Goal: Transaction & Acquisition: Purchase product/service

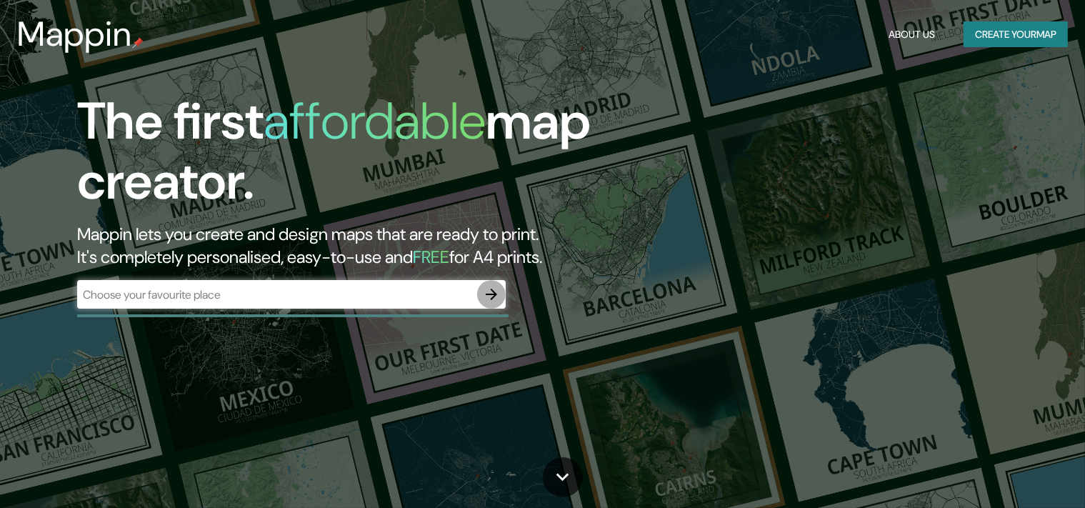
click at [494, 299] on icon "button" at bounding box center [491, 294] width 17 height 17
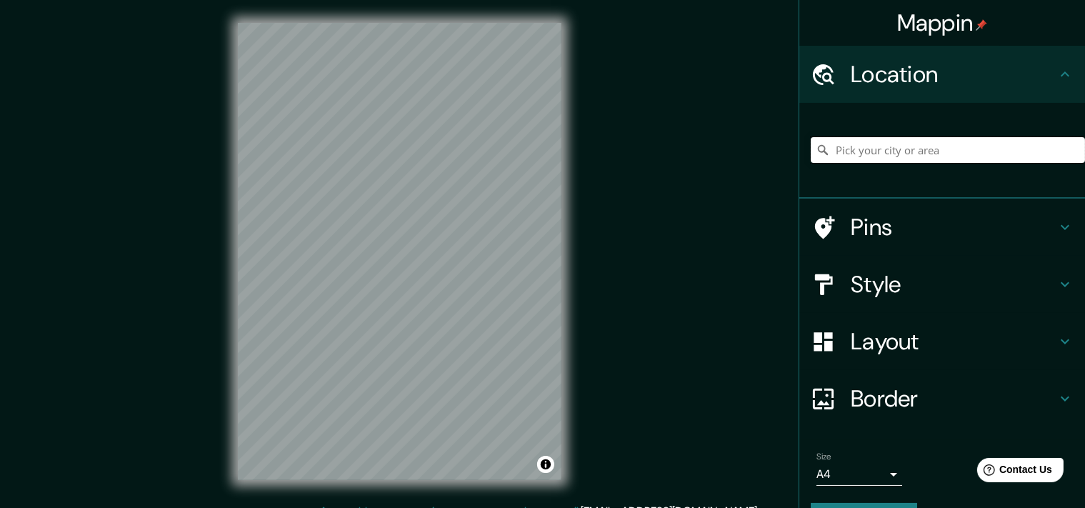
click at [865, 157] on input "Pick your city or area" at bounding box center [948, 150] width 274 height 26
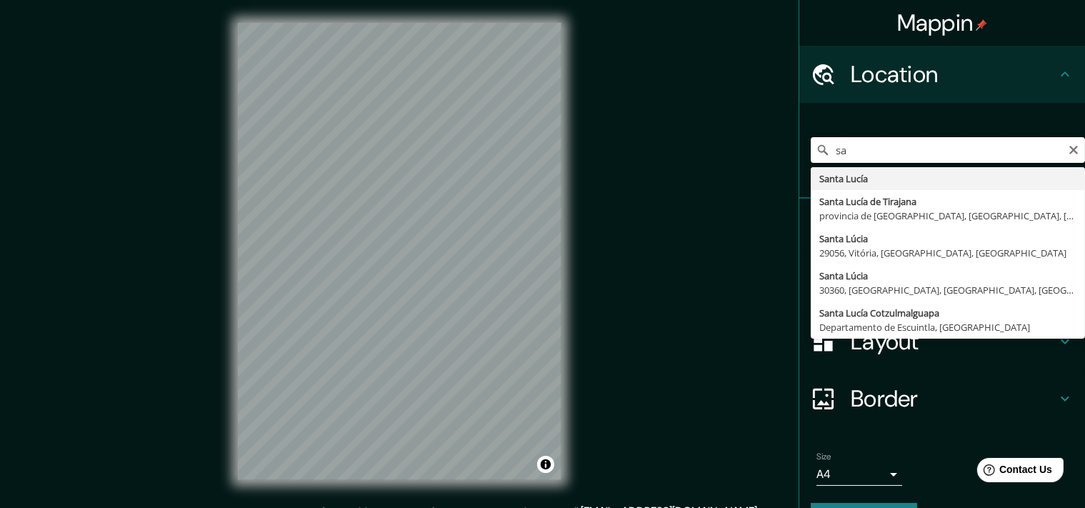
type input "s"
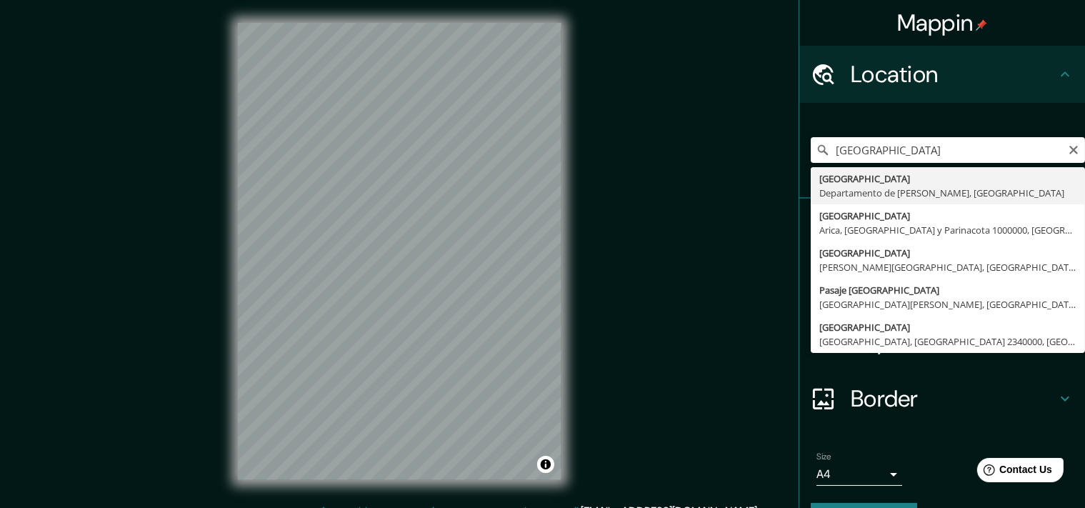
type input "[GEOGRAPHIC_DATA], [GEOGRAPHIC_DATA][PERSON_NAME], [GEOGRAPHIC_DATA]"
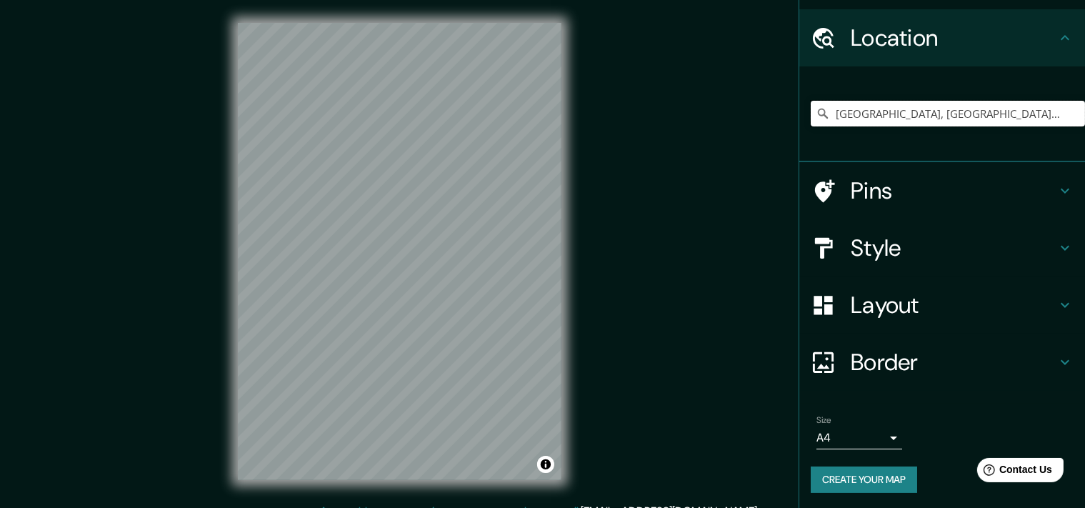
scroll to position [49, 0]
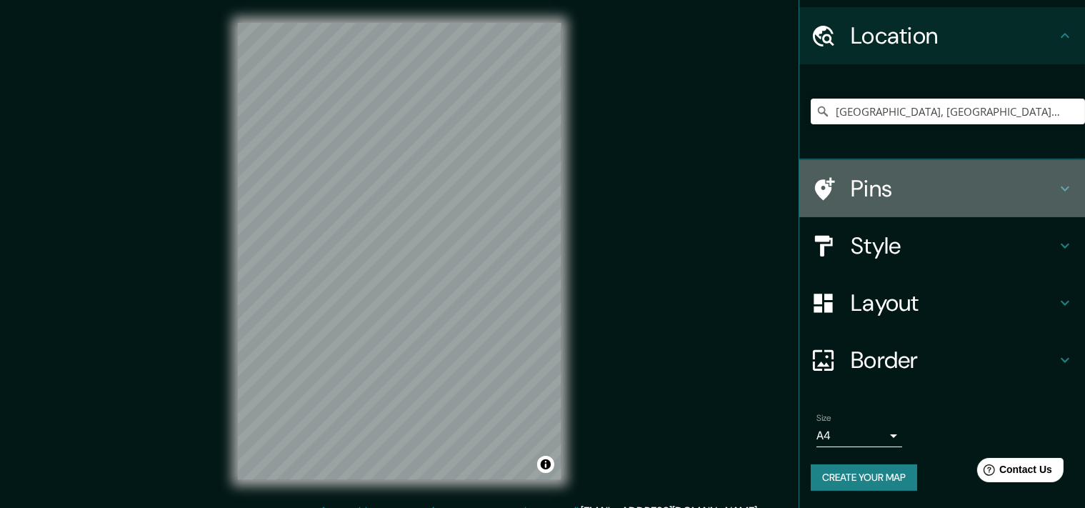
click at [1063, 186] on icon at bounding box center [1065, 188] width 9 height 5
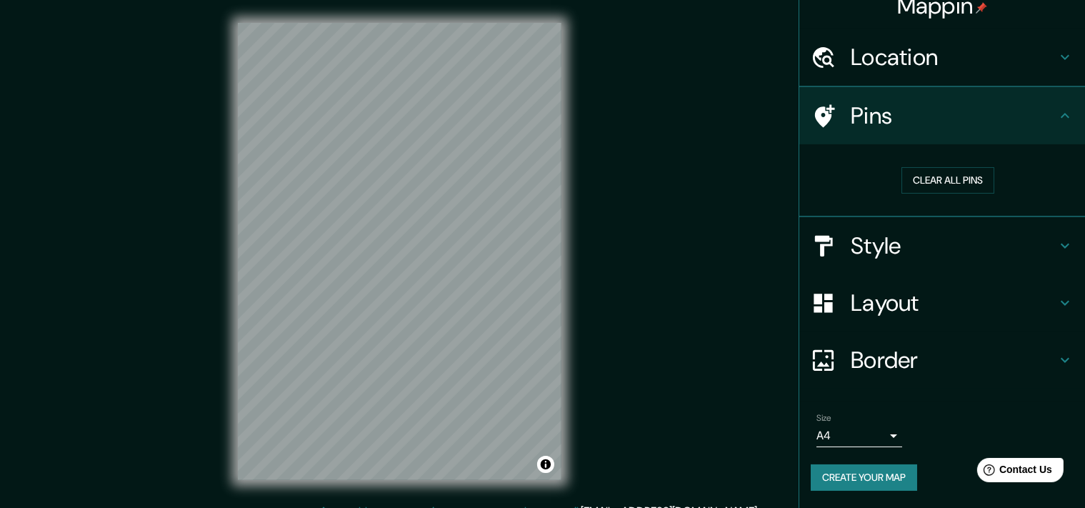
scroll to position [28, 0]
click at [1062, 244] on icon at bounding box center [1065, 246] width 9 height 5
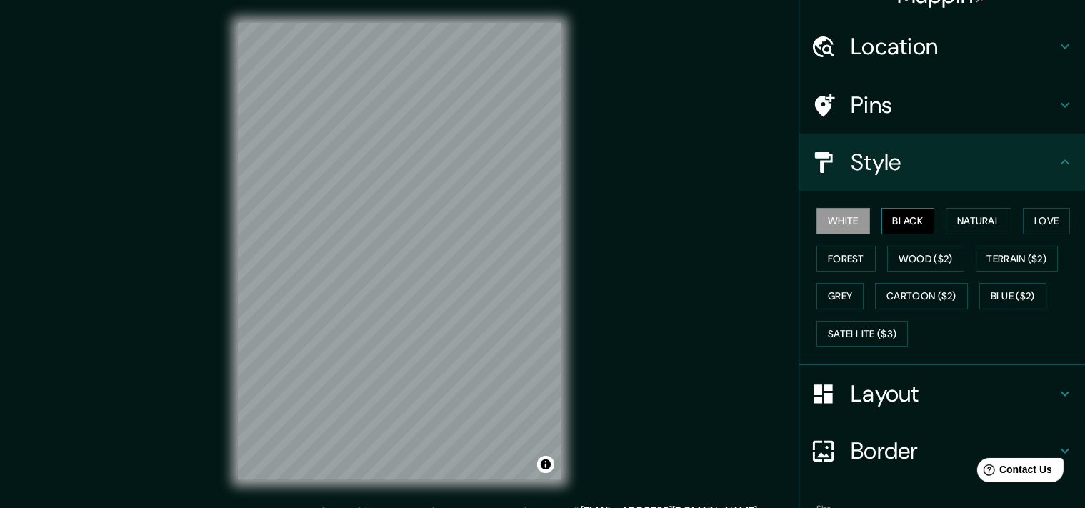
click at [914, 214] on button "Black" at bounding box center [909, 221] width 54 height 26
click at [852, 214] on button "White" at bounding box center [844, 221] width 54 height 26
click at [840, 258] on button "Forest" at bounding box center [846, 259] width 59 height 26
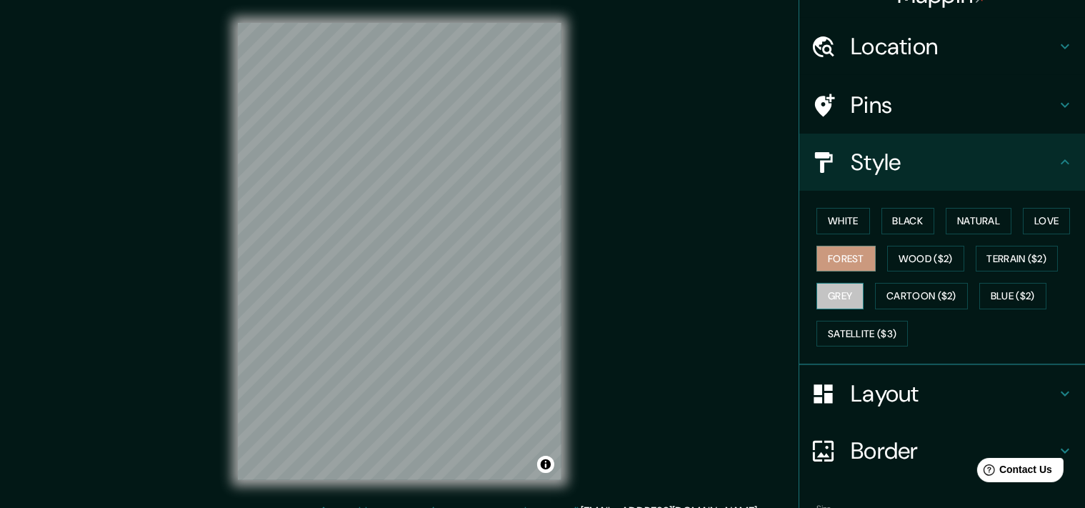
click at [837, 292] on button "Grey" at bounding box center [840, 296] width 47 height 26
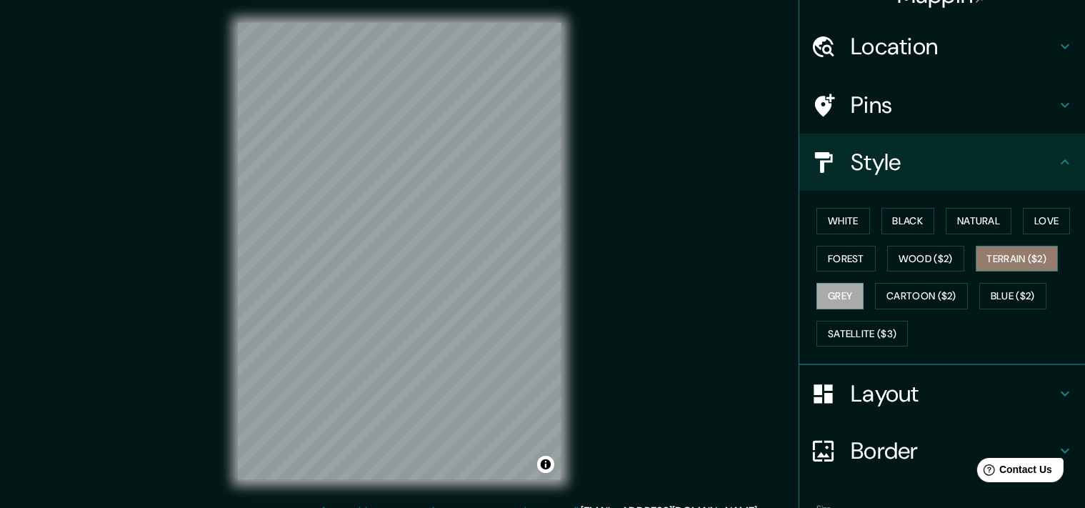
click at [1016, 263] on button "Terrain ($2)" at bounding box center [1017, 259] width 83 height 26
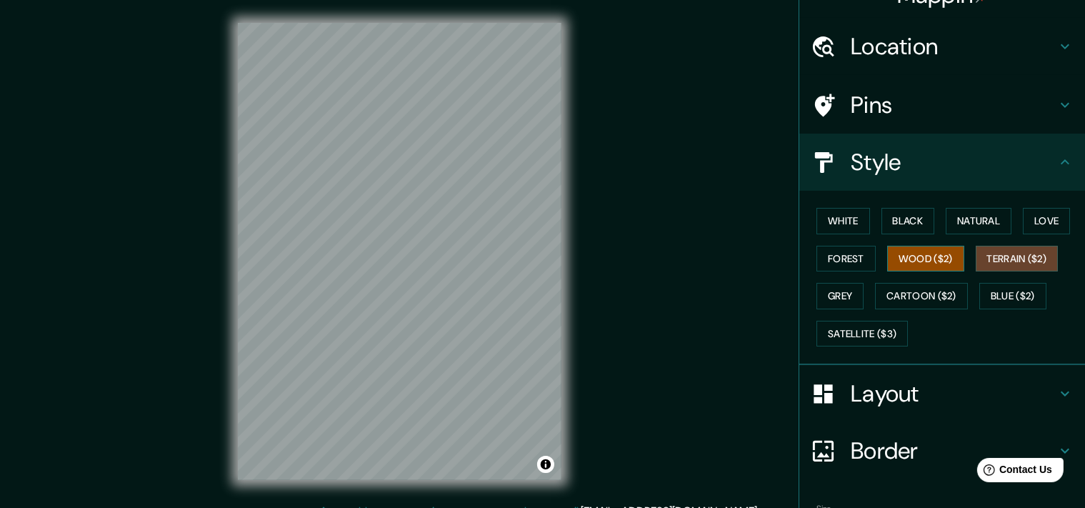
click at [949, 259] on button "Wood ($2)" at bounding box center [925, 259] width 77 height 26
click at [852, 252] on button "Forest" at bounding box center [846, 259] width 59 height 26
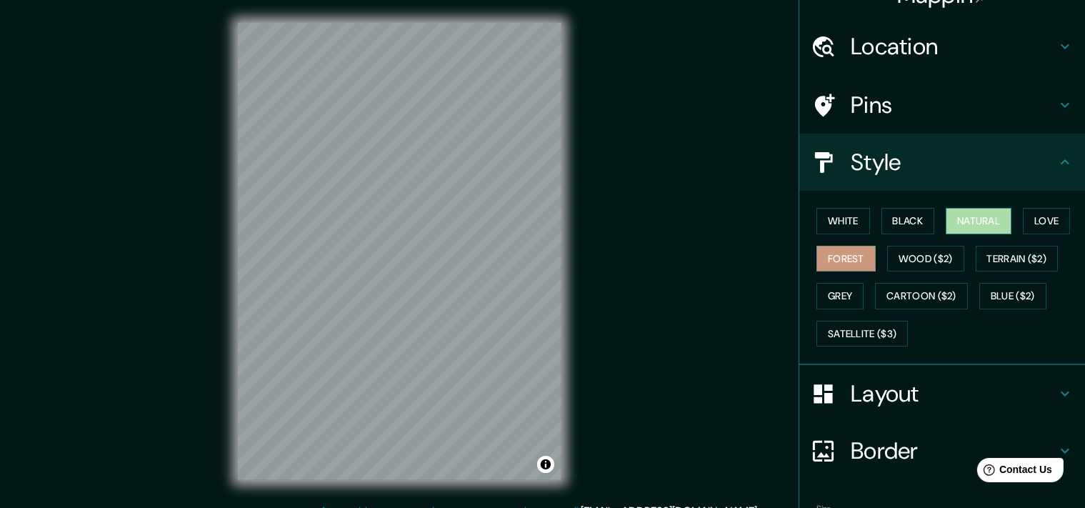
click at [987, 219] on button "Natural" at bounding box center [979, 221] width 66 height 26
click at [1050, 212] on button "Love" at bounding box center [1046, 221] width 47 height 26
click at [985, 216] on button "Natural" at bounding box center [979, 221] width 66 height 26
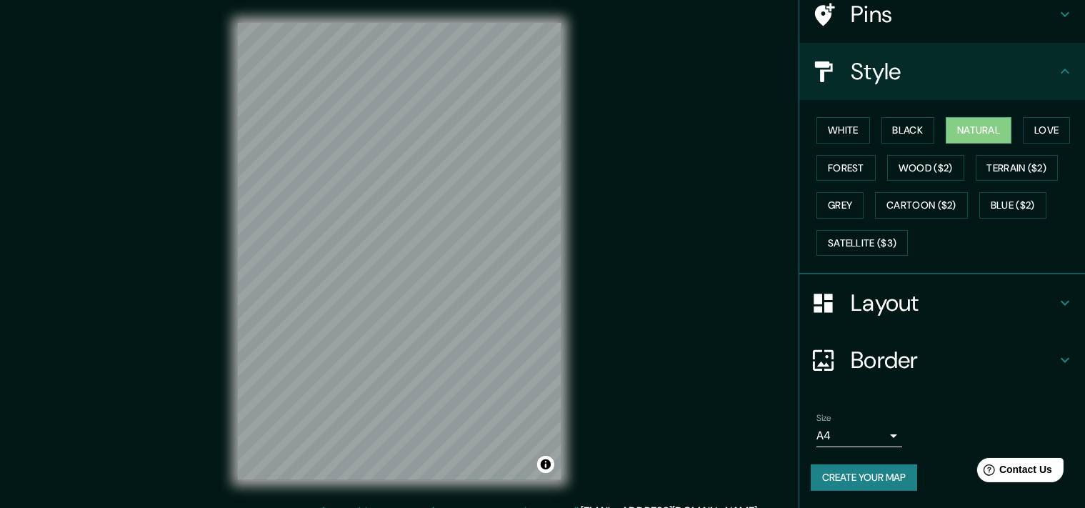
scroll to position [128, 0]
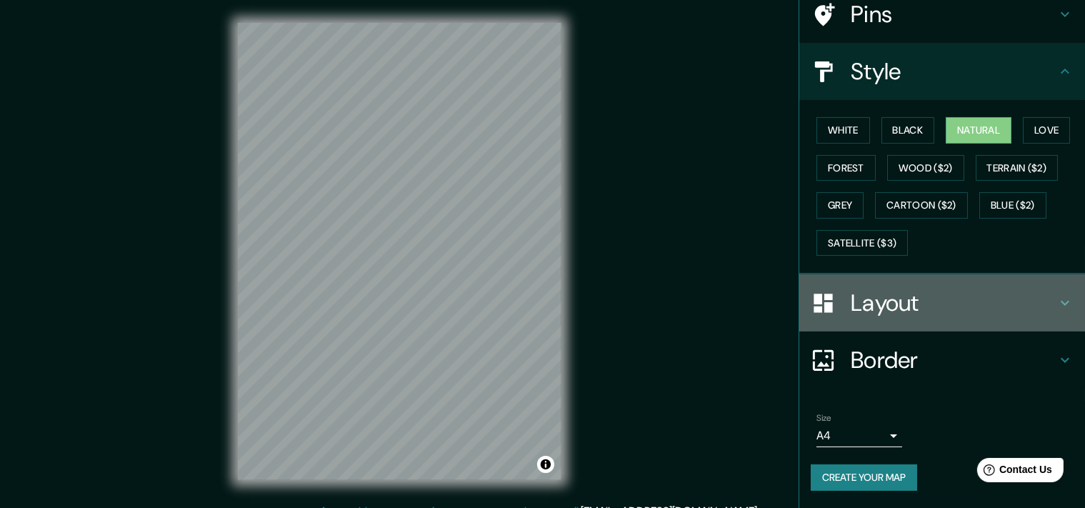
click at [1060, 294] on icon at bounding box center [1065, 302] width 17 height 17
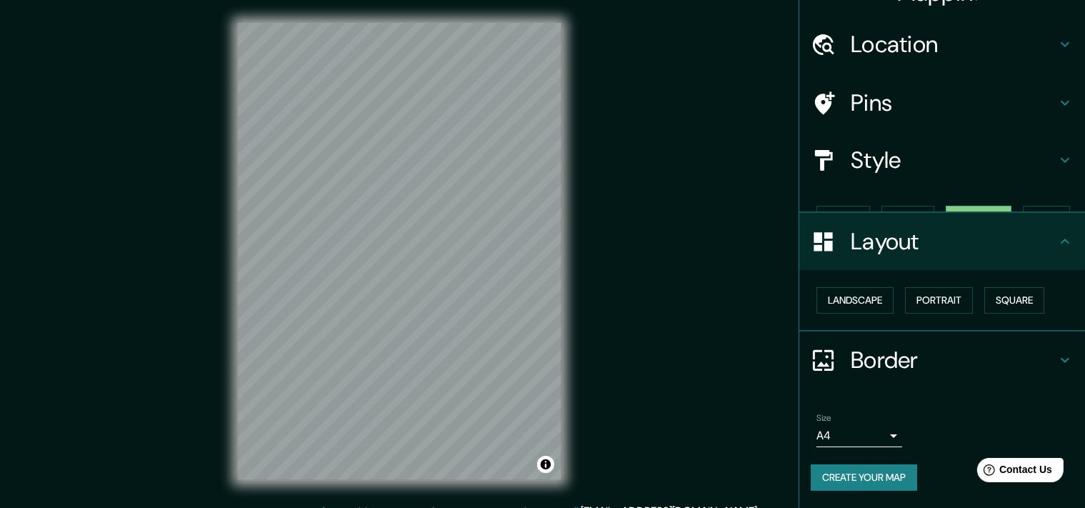
scroll to position [16, 0]
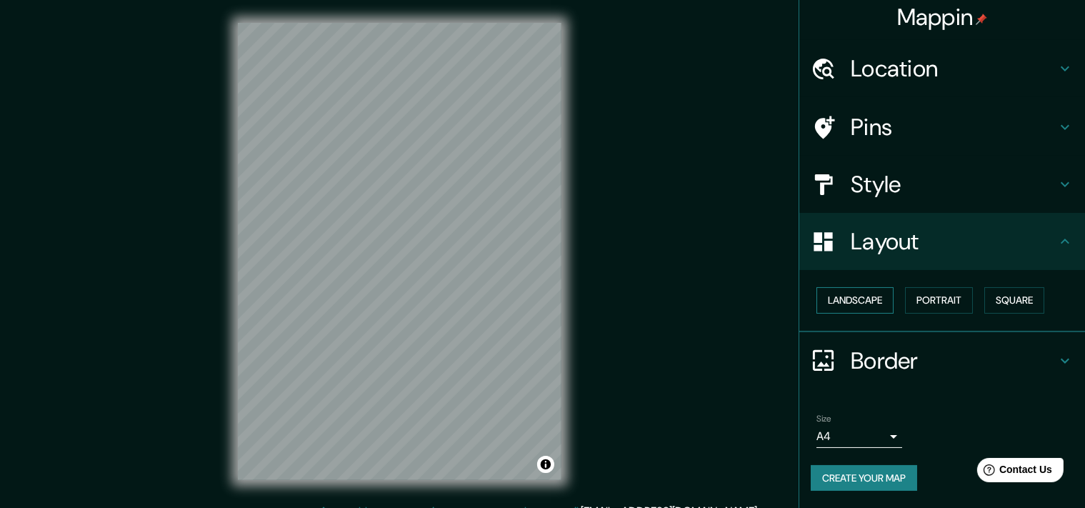
click at [877, 287] on button "Landscape" at bounding box center [855, 300] width 77 height 26
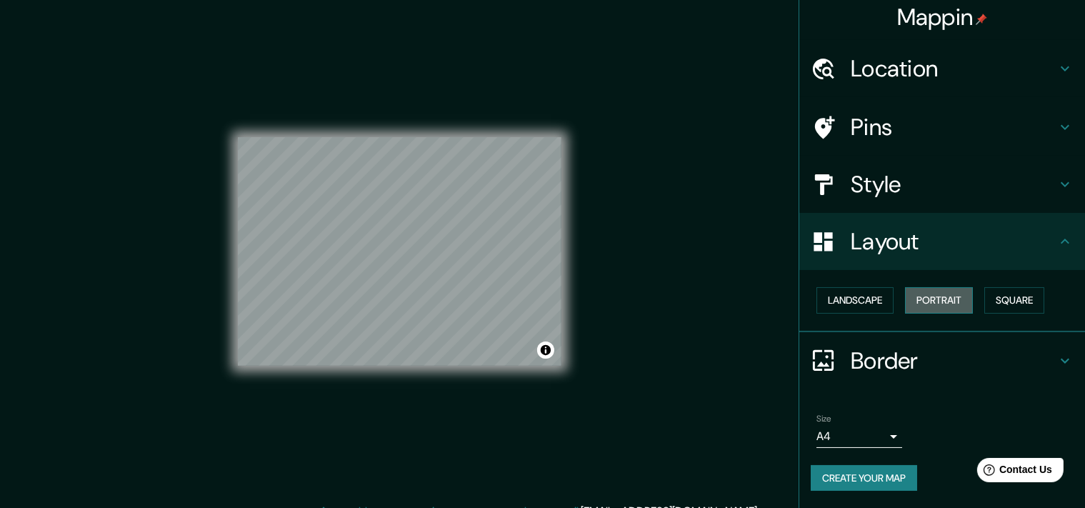
click at [932, 287] on button "Portrait" at bounding box center [939, 300] width 68 height 26
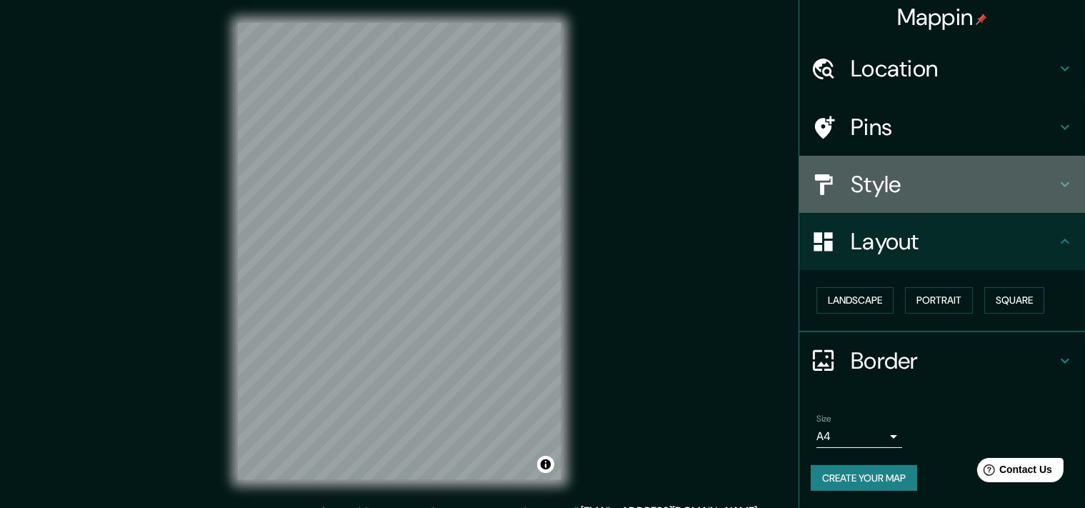
click at [922, 171] on h4 "Style" at bounding box center [954, 184] width 206 height 29
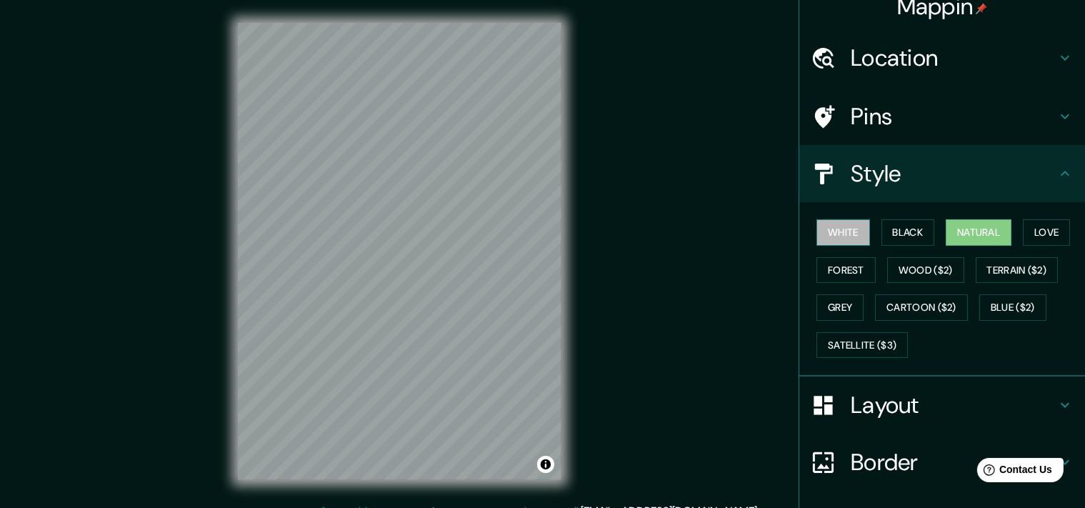
click at [856, 221] on button "White" at bounding box center [844, 232] width 54 height 26
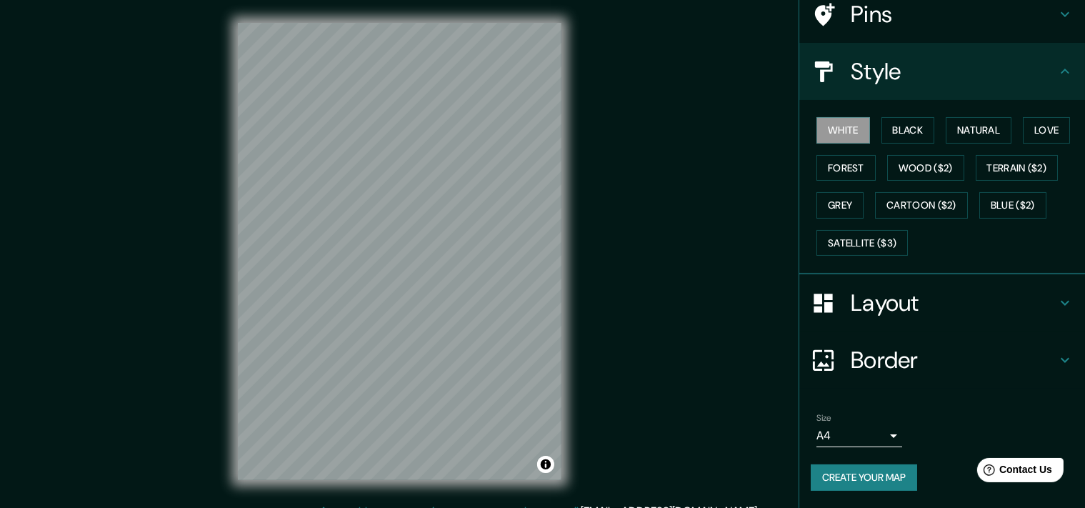
scroll to position [128, 0]
click at [1058, 352] on icon at bounding box center [1065, 360] width 17 height 17
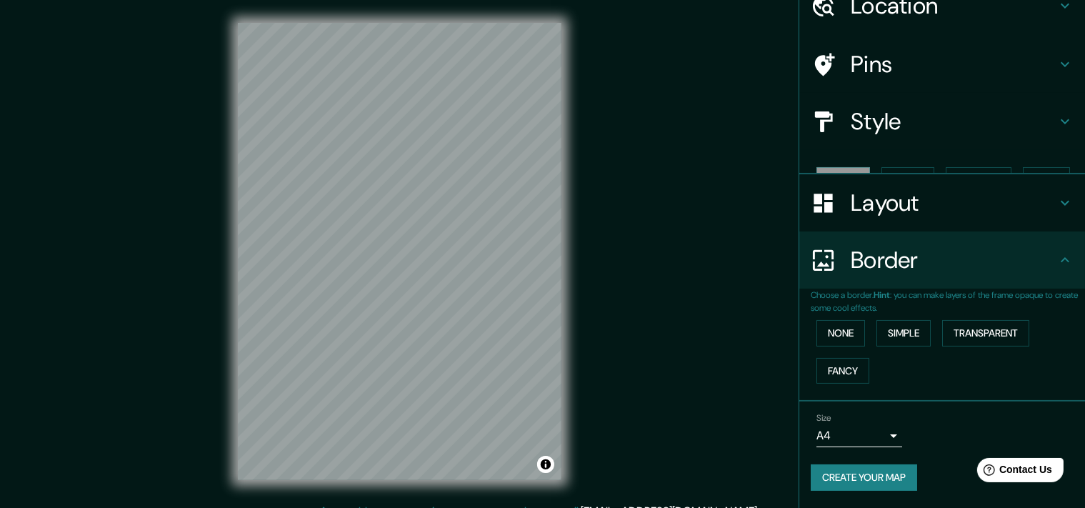
scroll to position [55, 0]
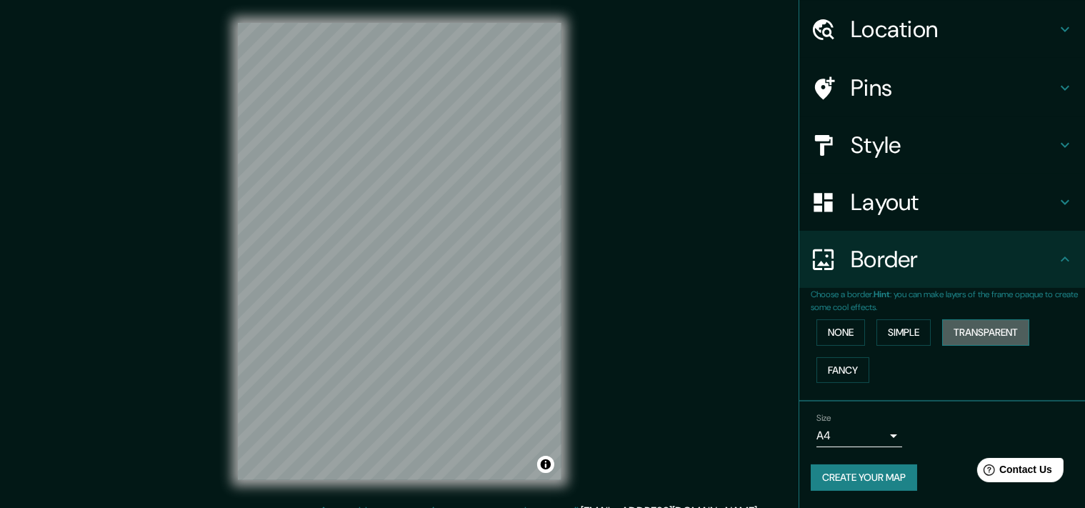
click at [952, 322] on button "Transparent" at bounding box center [985, 332] width 87 height 26
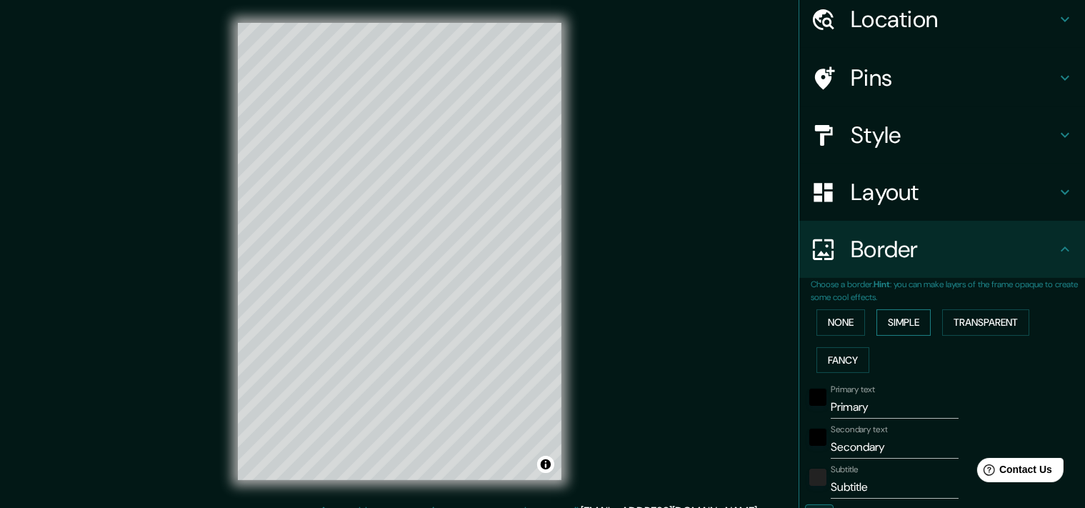
click at [915, 326] on button "Simple" at bounding box center [904, 322] width 54 height 26
click at [850, 326] on button "None" at bounding box center [841, 322] width 49 height 26
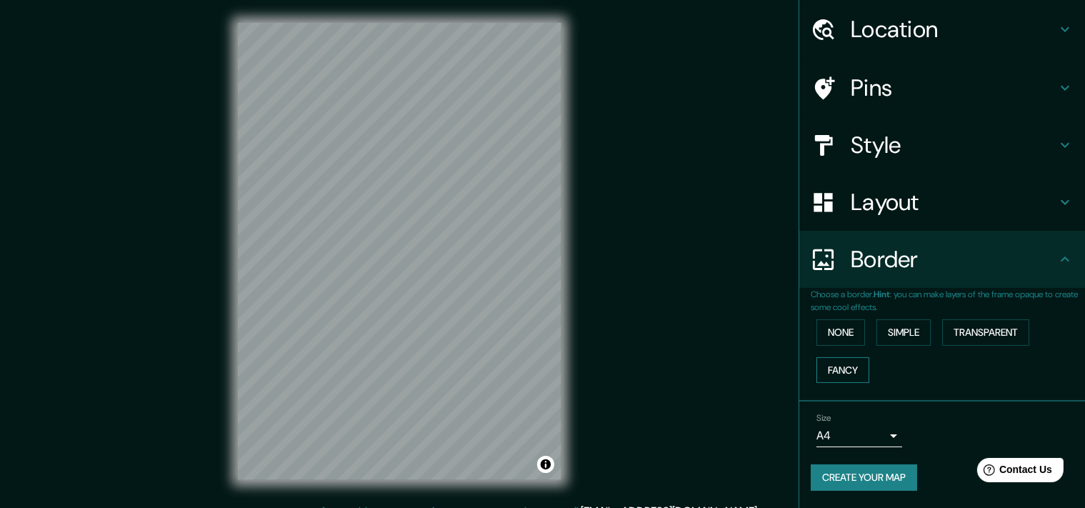
click at [842, 357] on button "Fancy" at bounding box center [843, 370] width 53 height 26
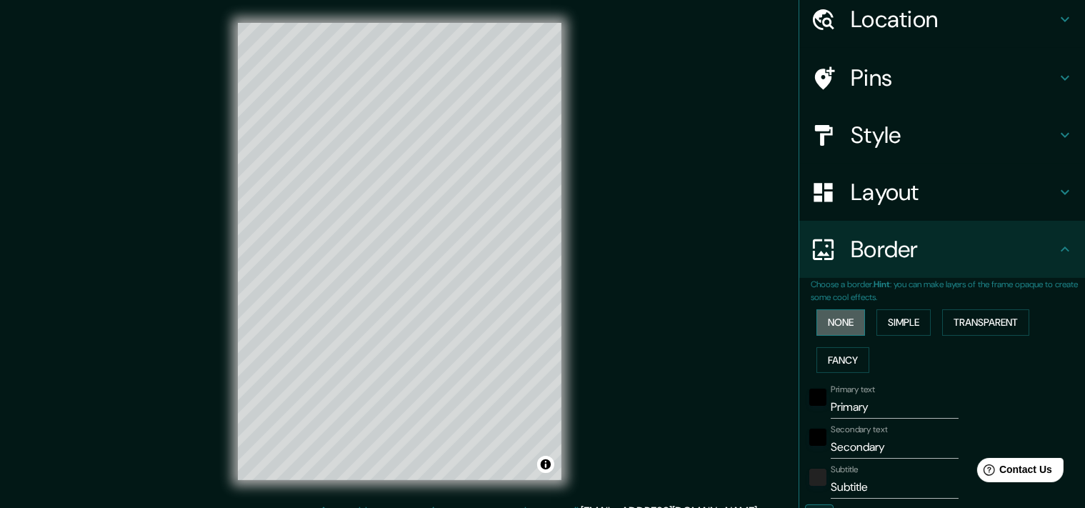
click at [848, 319] on button "None" at bounding box center [841, 322] width 49 height 26
